Goal: Information Seeking & Learning: Learn about a topic

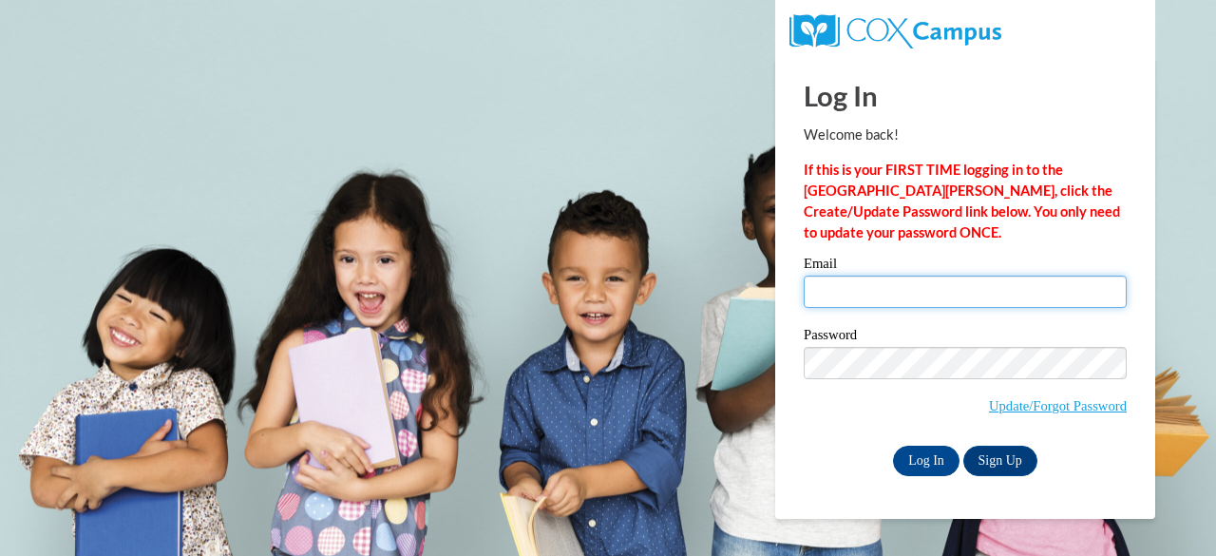
drag, startPoint x: 872, startPoint y: 297, endPoint x: 874, endPoint y: 318, distance: 21.0
click at [872, 297] on input "Email" at bounding box center [965, 292] width 323 height 32
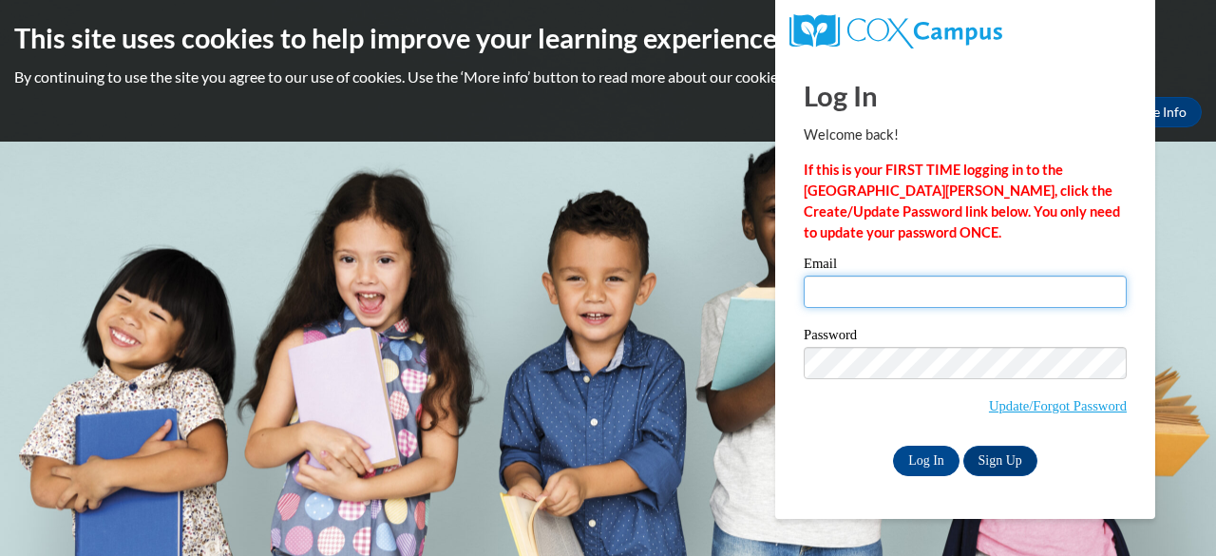
type input "medlin.monica.b@muscogee.k12.ga.us"
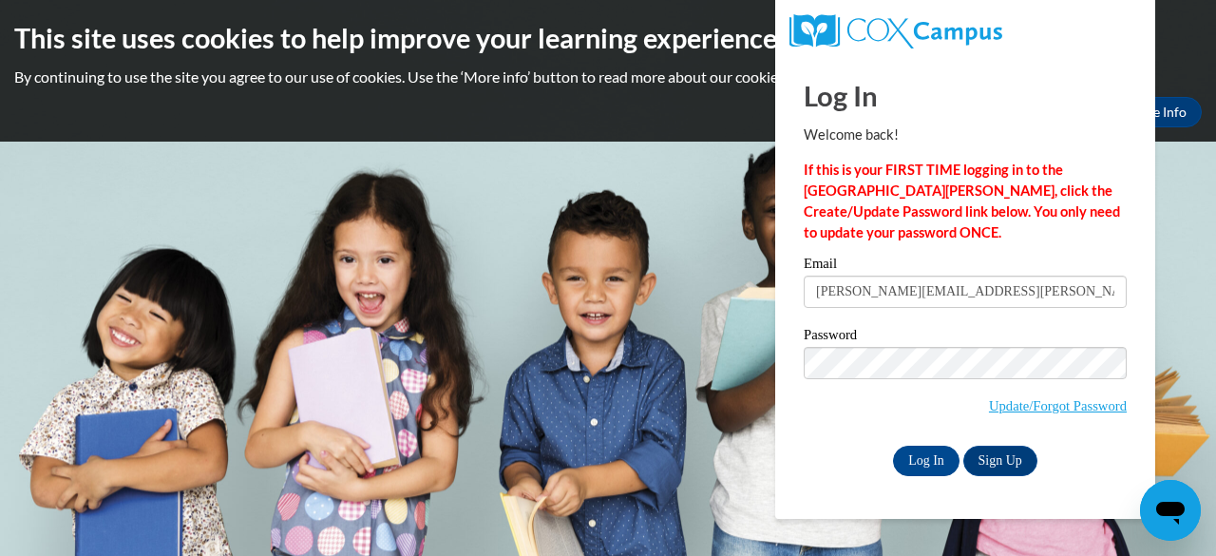
drag, startPoint x: 940, startPoint y: 443, endPoint x: 951, endPoint y: 335, distance: 108.0
click at [951, 335] on label "Password" at bounding box center [965, 337] width 323 height 19
click at [922, 462] on input "Log In" at bounding box center [926, 461] width 67 height 30
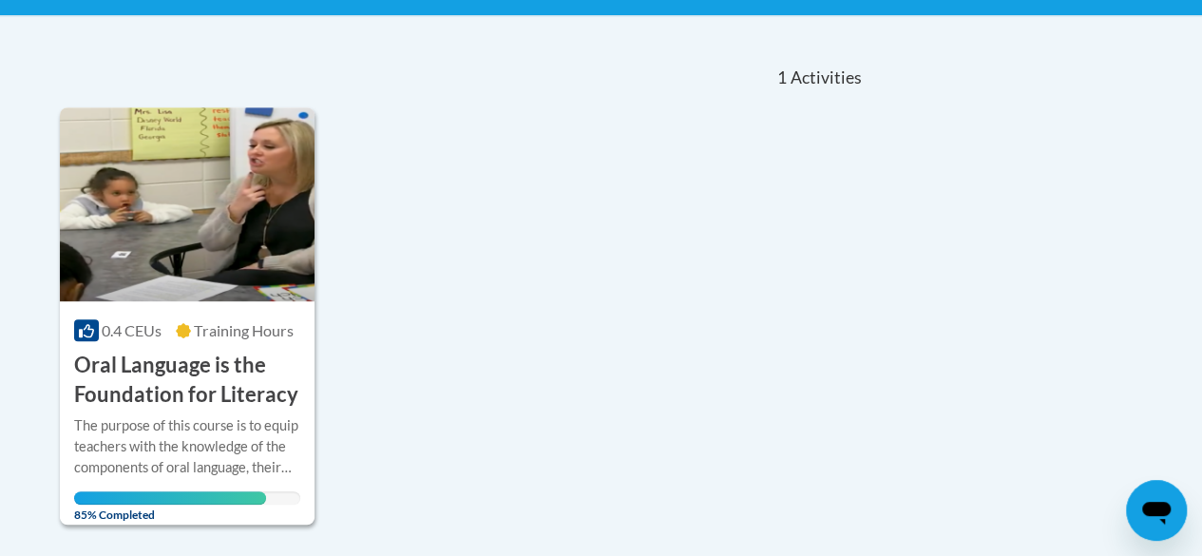
scroll to position [775, 0]
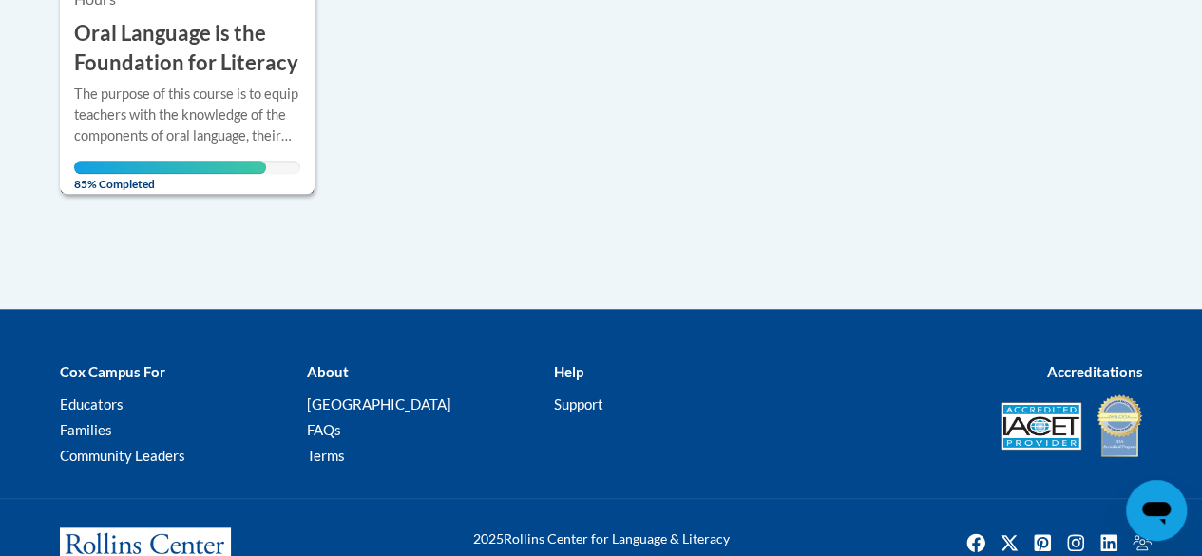
drag, startPoint x: 160, startPoint y: 123, endPoint x: 165, endPoint y: 90, distance: 32.8
click at [165, 90] on div "The purpose of this course is to equip teachers with the knowledge of the compo…" at bounding box center [187, 115] width 226 height 63
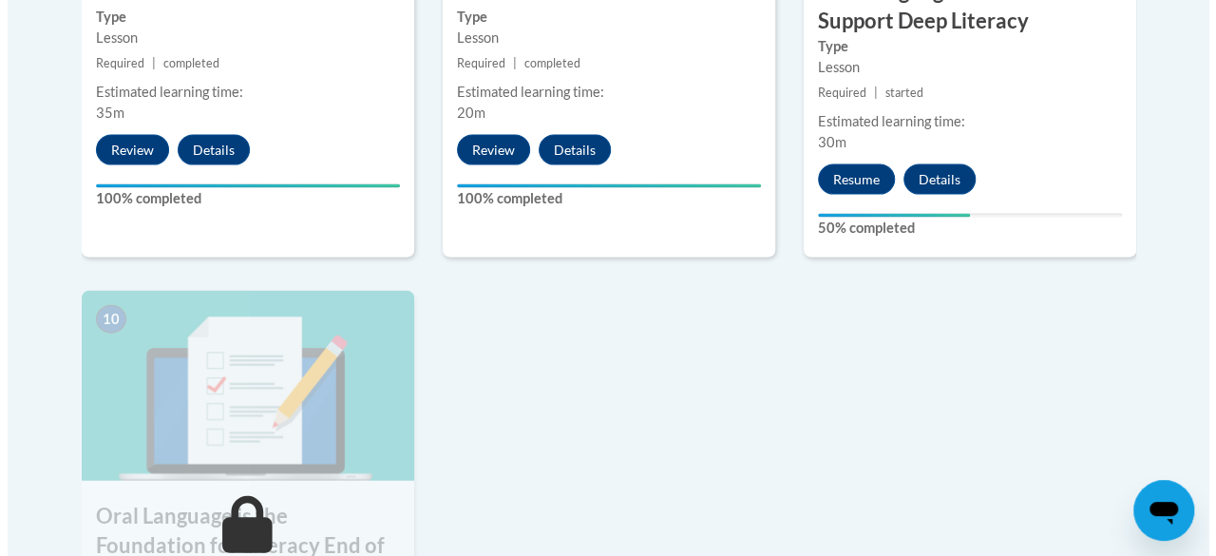
scroll to position [1966, 0]
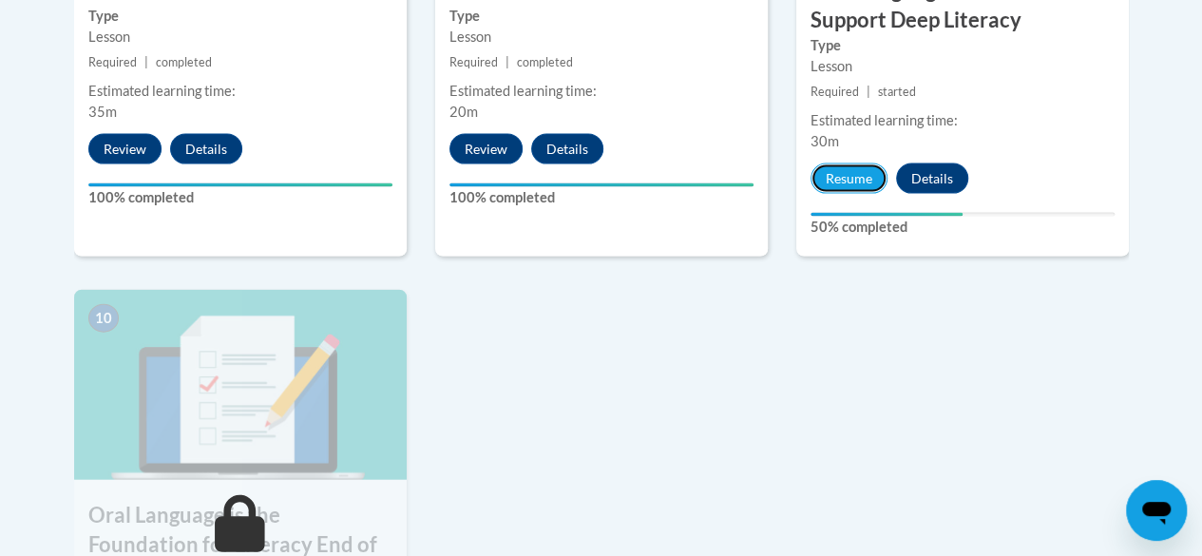
click at [851, 167] on button "Resume" at bounding box center [849, 178] width 77 height 30
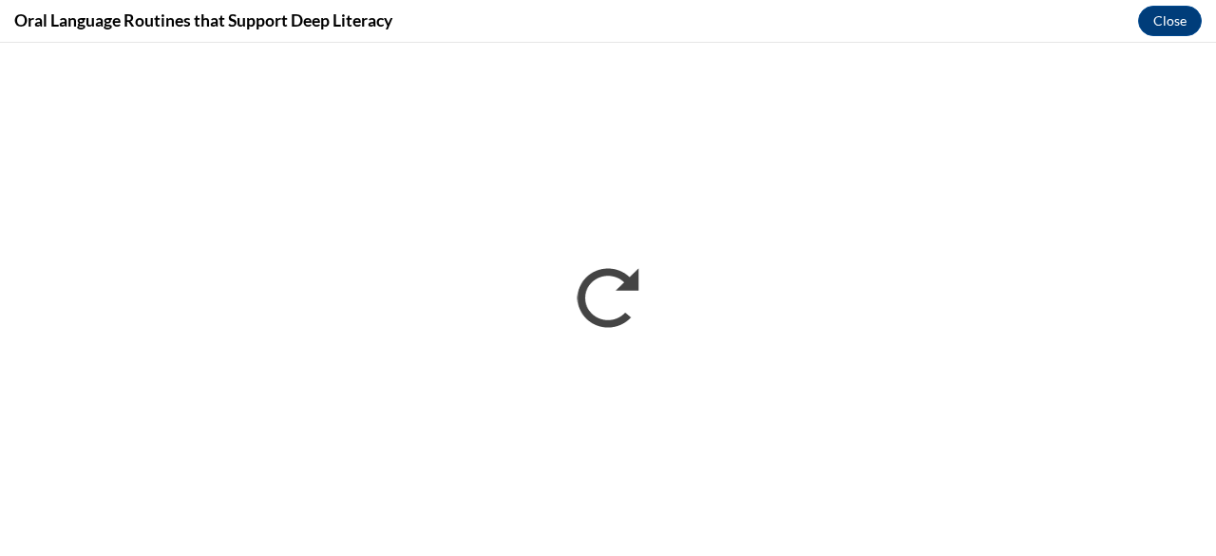
scroll to position [0, 0]
